Goal: Task Accomplishment & Management: Manage account settings

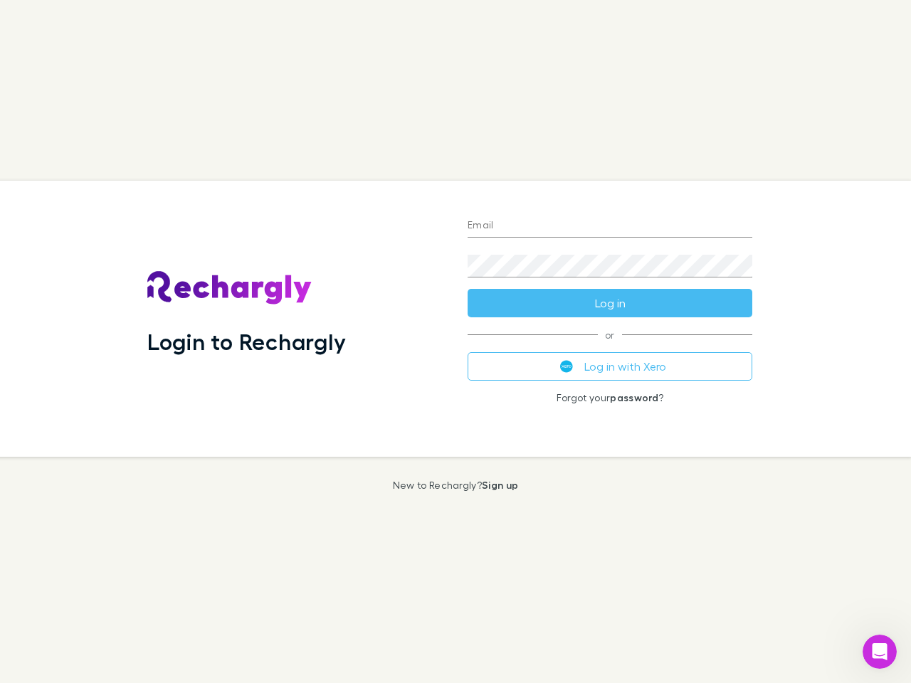
click at [455, 341] on div "Login to Rechargly" at bounding box center [296, 319] width 320 height 276
click at [610, 226] on input "Email" at bounding box center [609, 226] width 285 height 23
click at [610, 303] on button "Log in" at bounding box center [609, 303] width 285 height 28
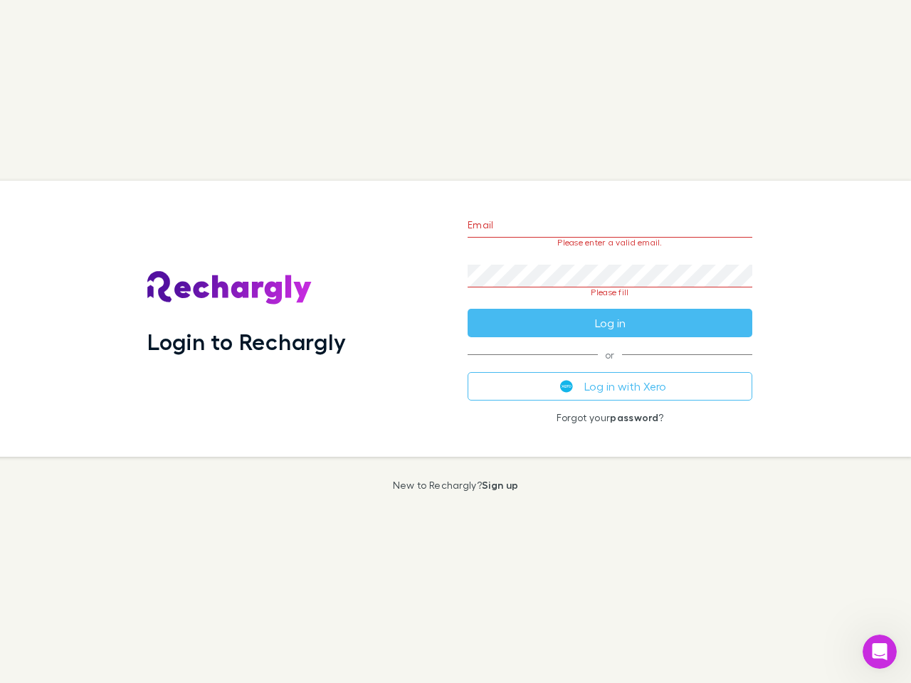
click at [610, 366] on div "Email Please enter a valid email. Password Please fill Log in or Log in with Xe…" at bounding box center [609, 319] width 307 height 276
